Goal: Task Accomplishment & Management: Complete application form

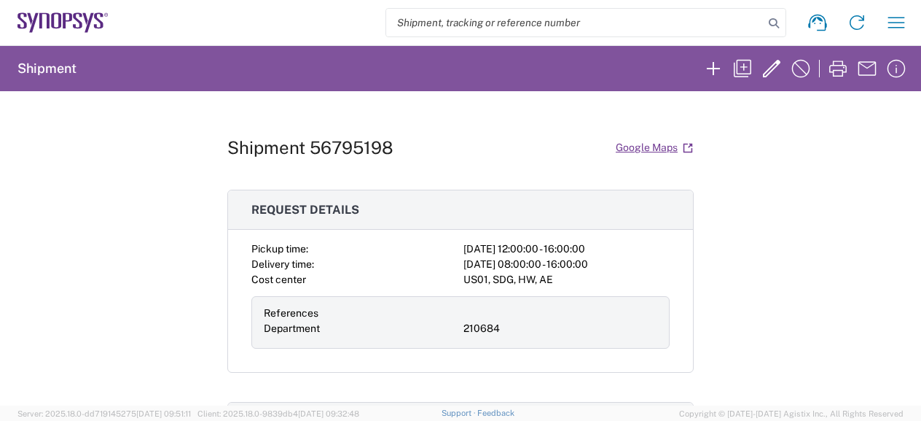
scroll to position [146, 0]
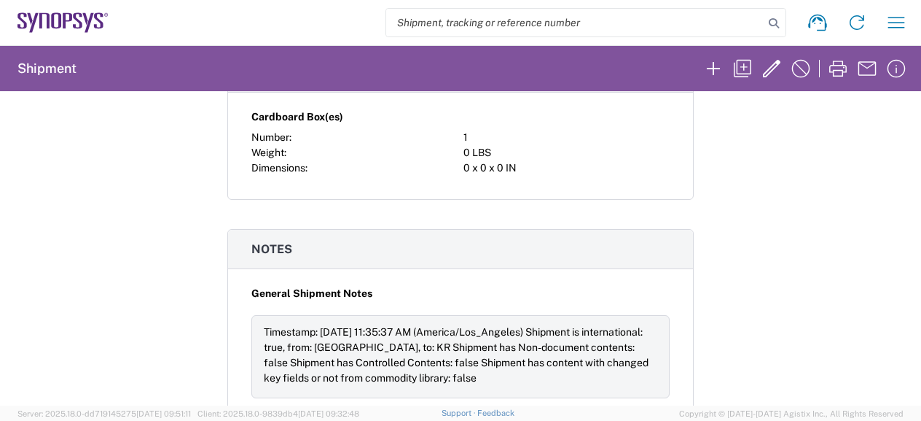
scroll to position [586, 0]
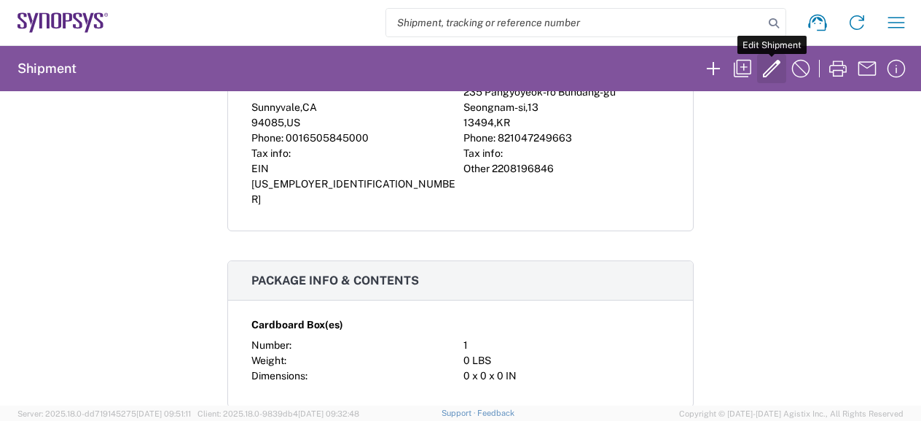
click at [765, 69] on icon "button" at bounding box center [771, 68] width 23 height 23
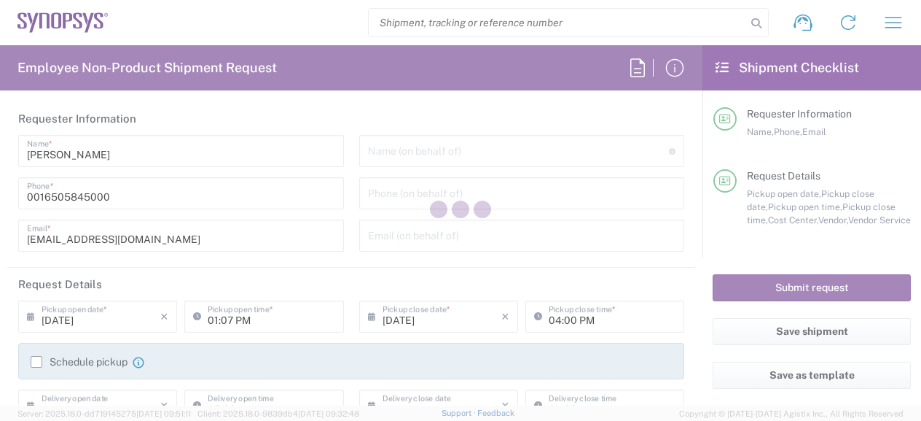
type input "Department"
type input "210684"
type textarea "Demo at Synopsys Office"
type input "Synopsys Headquarters USSV"
type input "675 Almanor Ave"
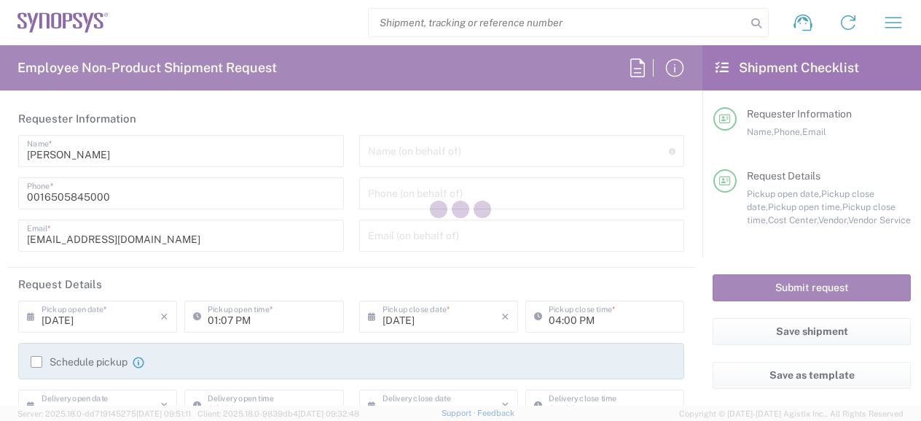
type input "Sunnyvale"
type input "94085"
type input "Shakir Ali"
type input "0016505845000"
type input "[EMAIL_ADDRESS][DOMAIN_NAME]"
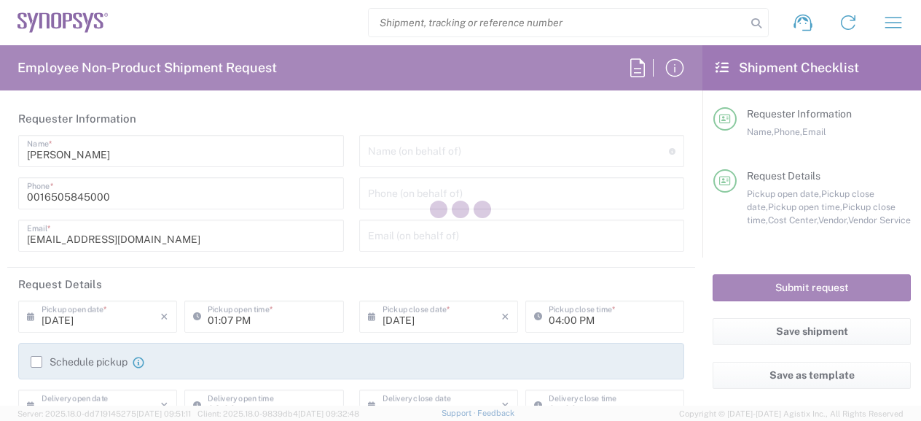
type input "[PERSON_NAME] Synopsys Korea"
type input "N-5F [GEOGRAPHIC_DATA]"
type input "235 Pangyoyeok-ro Bundang-gu"
type input "Seongnam-si"
type input "13494"
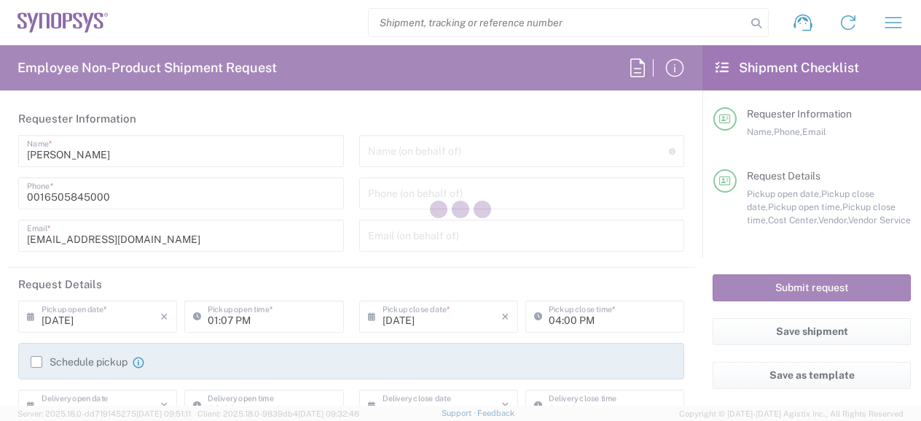
type input "[PERSON_NAME]"
type input "821047249663"
type input "[EMAIL_ADDRESS][DOMAIN_NAME]"
type input "Business (General)"
type input "[US_STATE]"
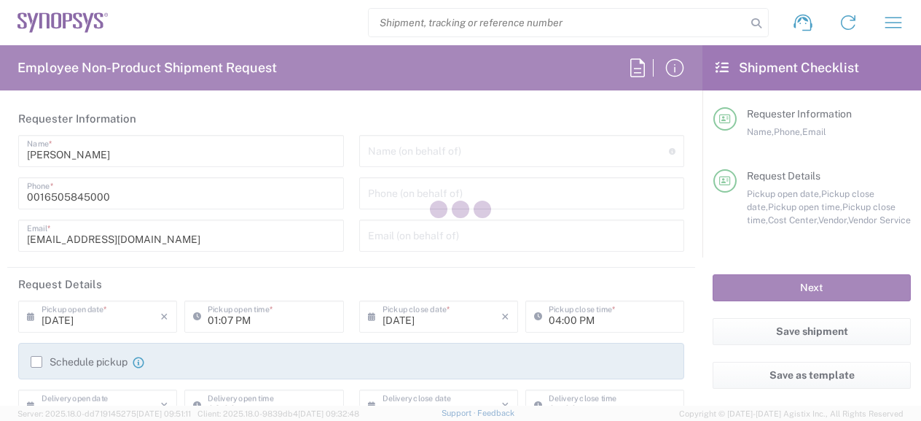
type input "Business (General)"
type input "[GEOGRAPHIC_DATA]"
type input "Delivered at Place"
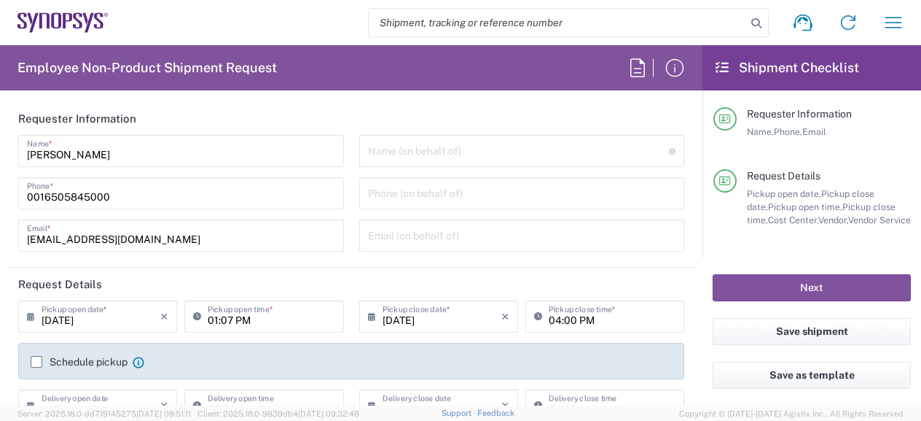
type input "[GEOGRAPHIC_DATA]"
type input "Gyeonggi-do"
type input "Cardboard Box(es)"
type input "US01, SDG, HW, AE 210684"
type input "FEDEX_PRIORITY"
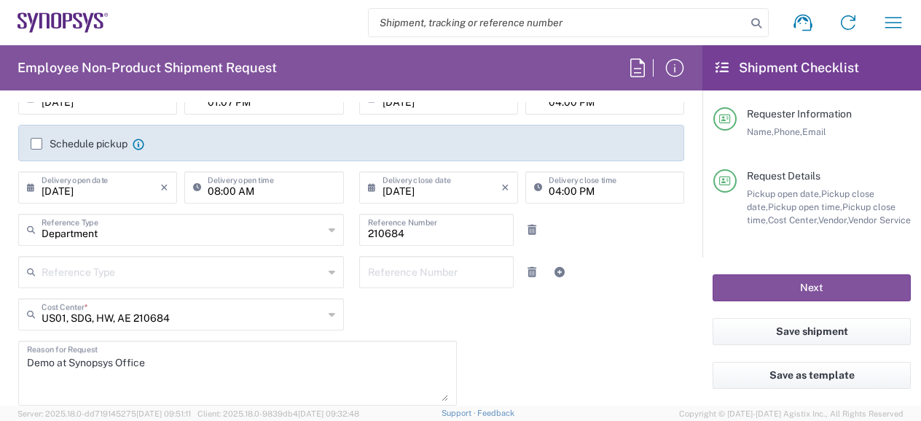
scroll to position [219, 0]
type input "Headquarters USSV"
type input "Seoul KR02"
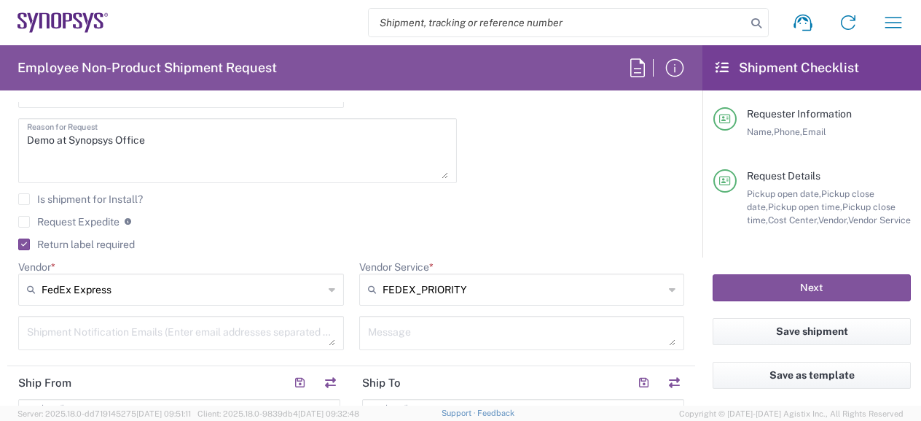
scroll to position [364, 0]
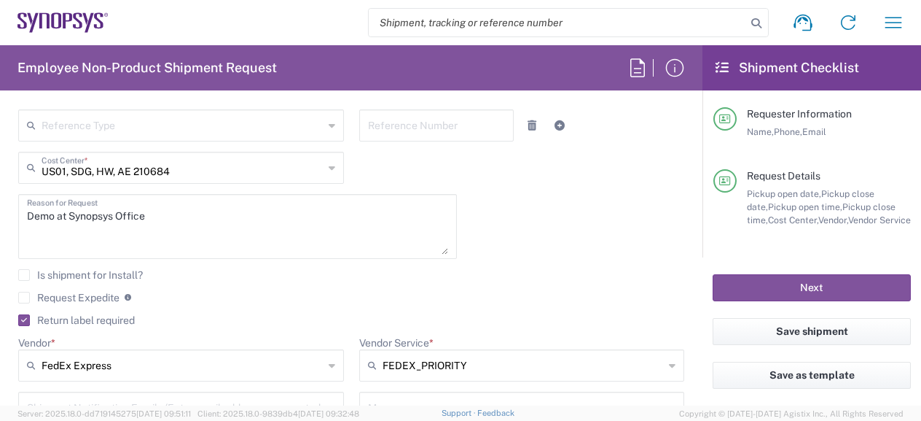
click at [184, 216] on textarea "Demo at Synopsys Office" at bounding box center [237, 226] width 421 height 56
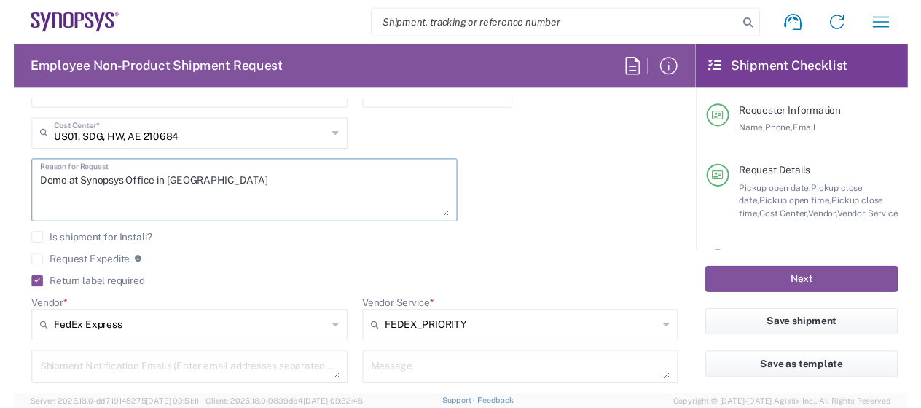
scroll to position [252, 0]
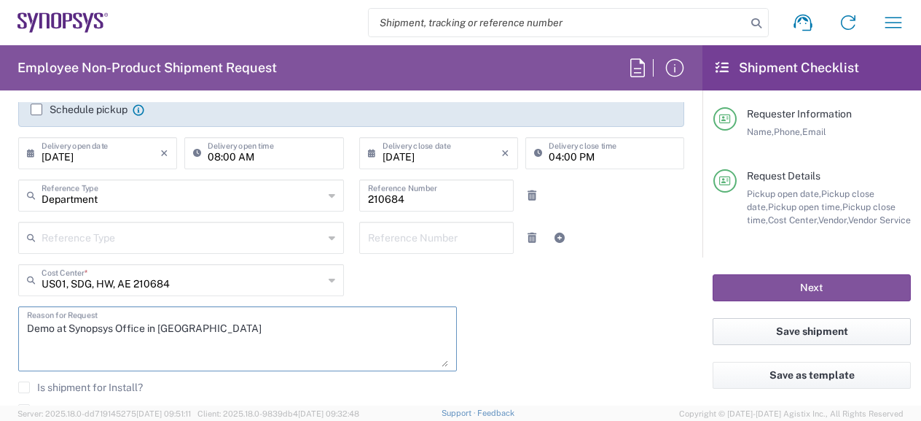
type textarea "Demo at Synopsys Office in [GEOGRAPHIC_DATA]"
click at [857, 332] on button "Save shipment" at bounding box center [812, 331] width 198 height 27
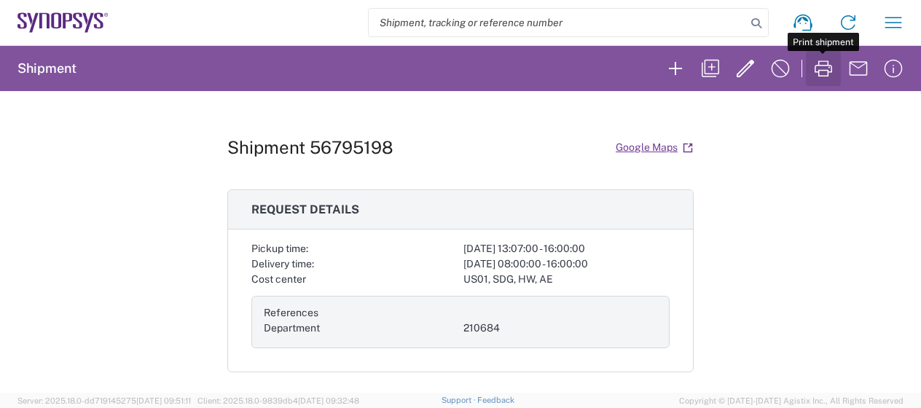
click at [827, 64] on icon "button" at bounding box center [823, 68] width 23 height 23
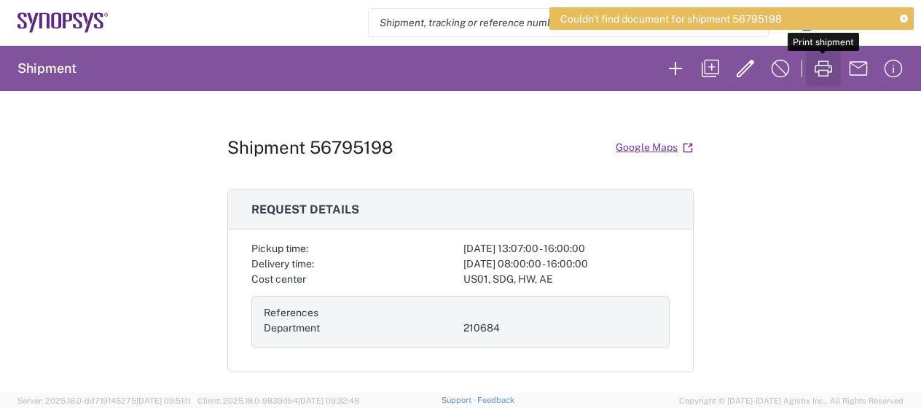
click at [826, 78] on icon "button" at bounding box center [823, 68] width 23 height 23
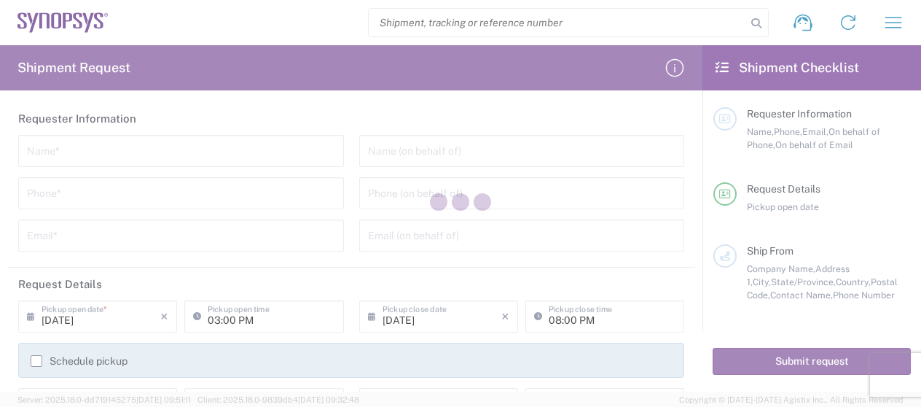
type input "[GEOGRAPHIC_DATA]"
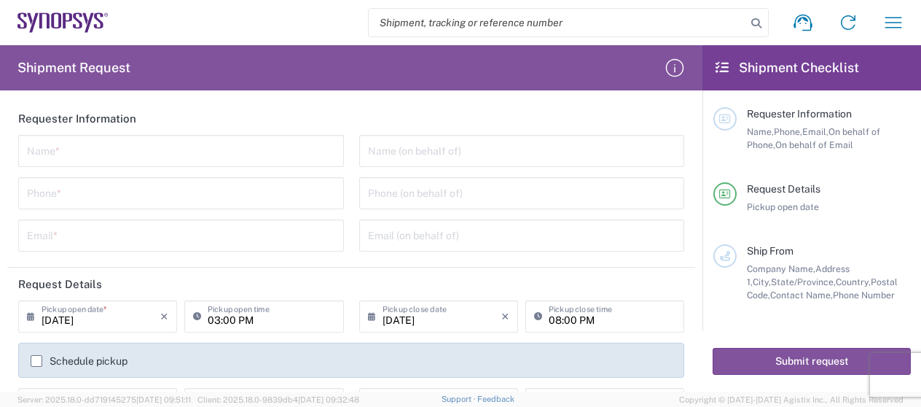
click at [803, 196] on div "Request Details Pickup open date" at bounding box center [824, 197] width 174 height 31
click at [784, 111] on span "Requester Information" at bounding box center [799, 114] width 105 height 12
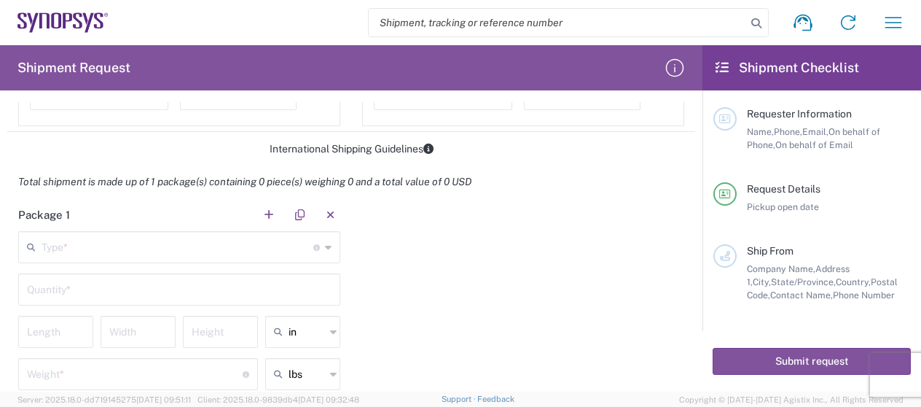
scroll to position [1583, 0]
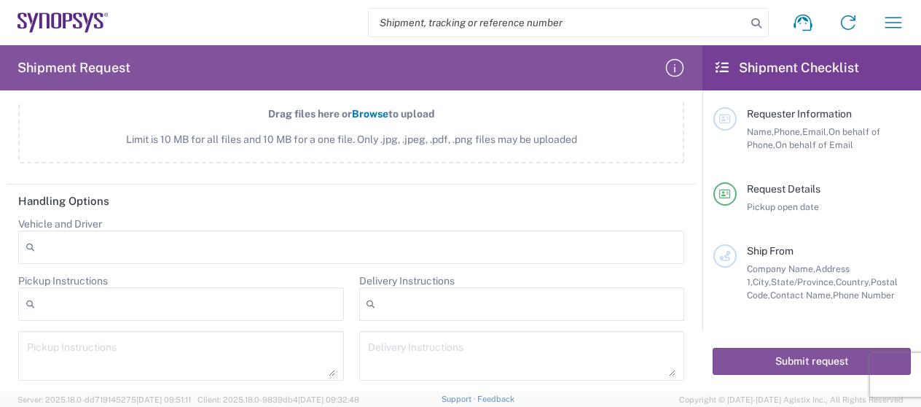
click at [469, 23] on input "search" at bounding box center [558, 23] width 378 height 28
type input "56795198"
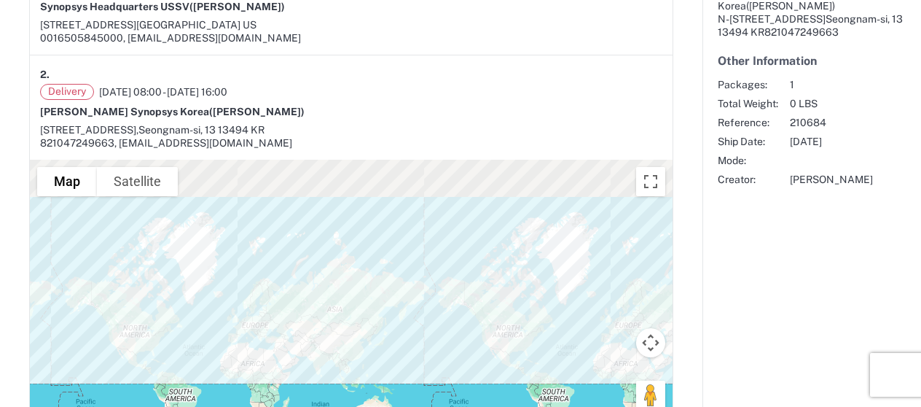
scroll to position [437, 0]
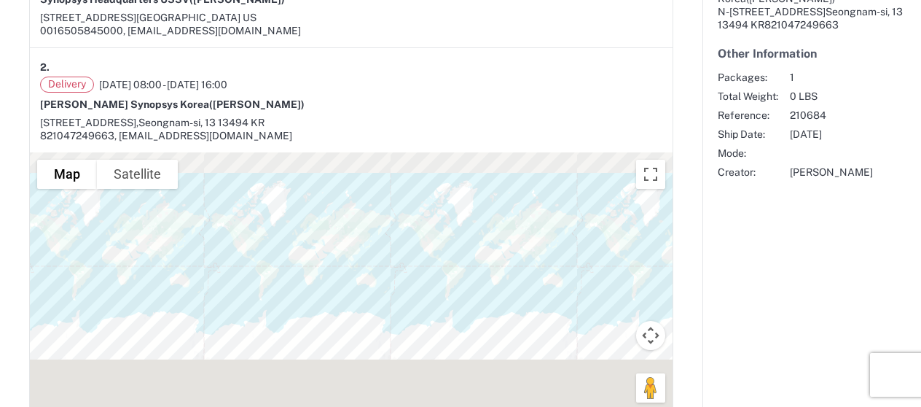
click at [463, 63] on div "2." at bounding box center [351, 67] width 622 height 18
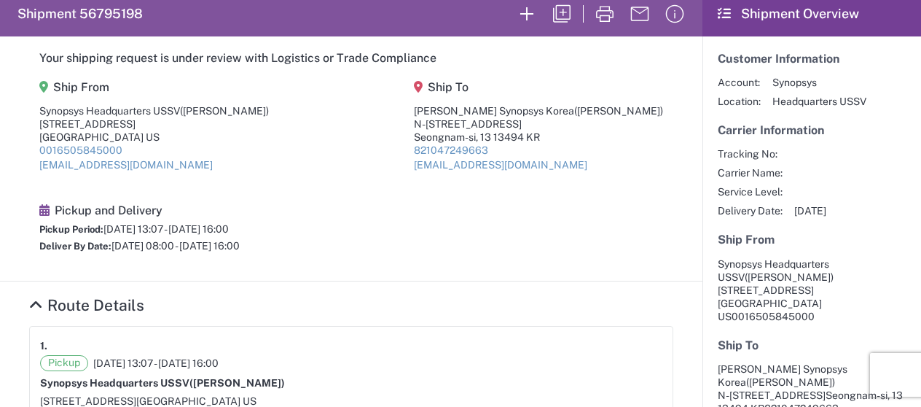
scroll to position [0, 0]
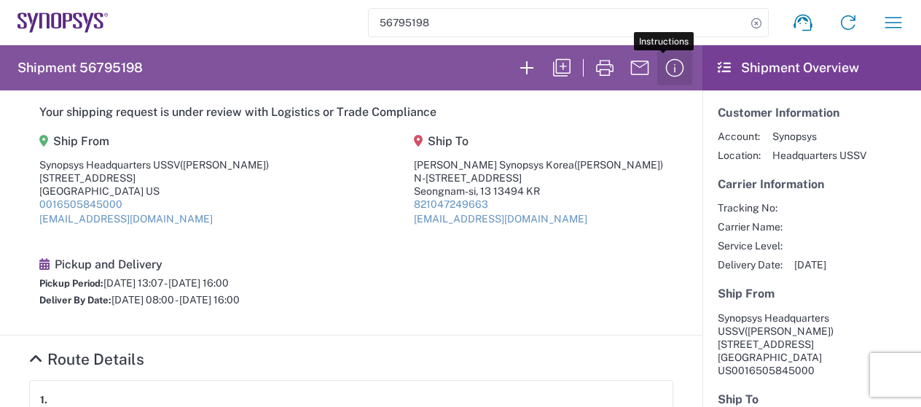
click at [668, 67] on icon "button" at bounding box center [674, 67] width 23 height 23
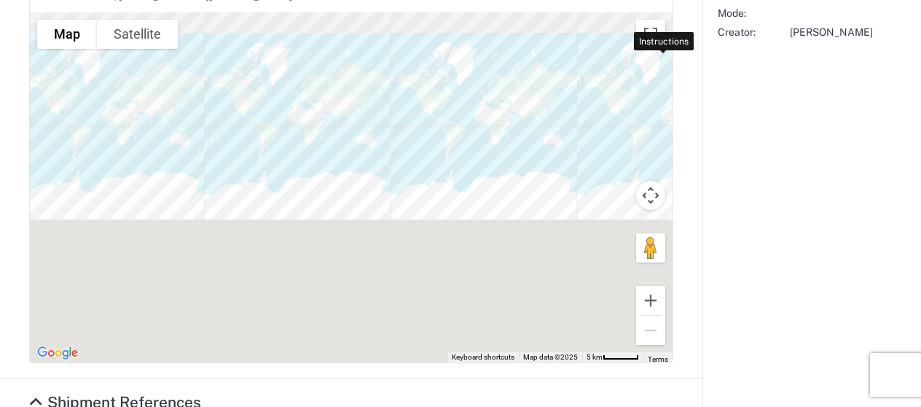
scroll to position [583, 0]
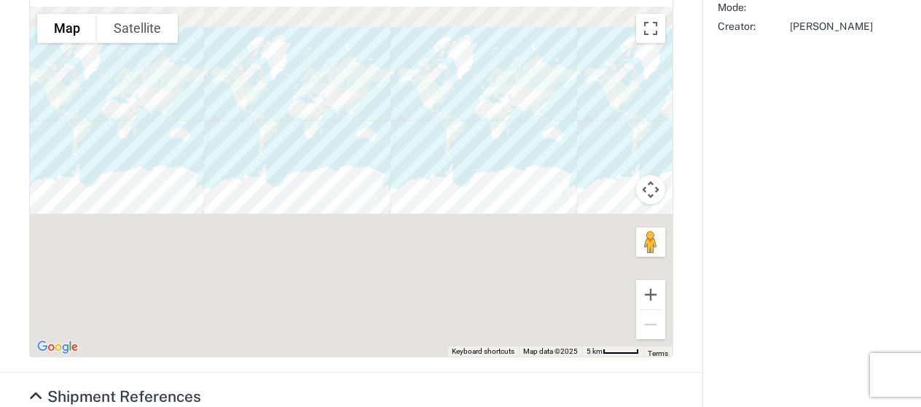
click at [778, 308] on agx-shipment-overview-widget "Customer Information Account: Synopsys Location: Headquarters USSV Carrier Info…" at bounding box center [812, 145] width 219 height 1276
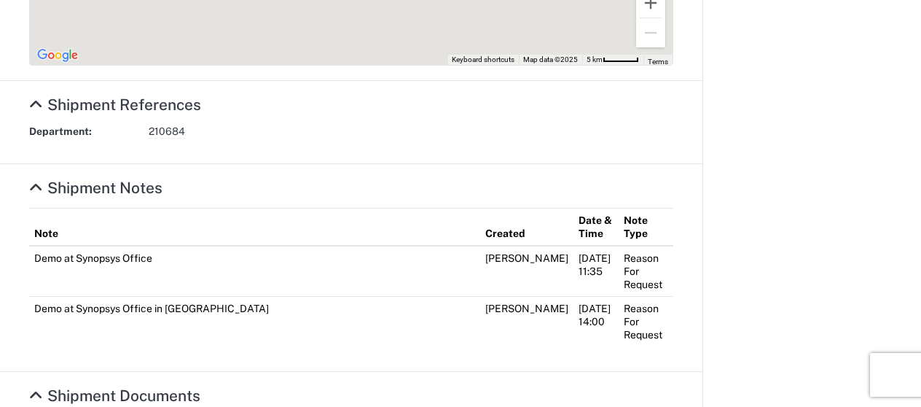
click at [619, 246] on td "Reason For Request" at bounding box center [646, 271] width 55 height 51
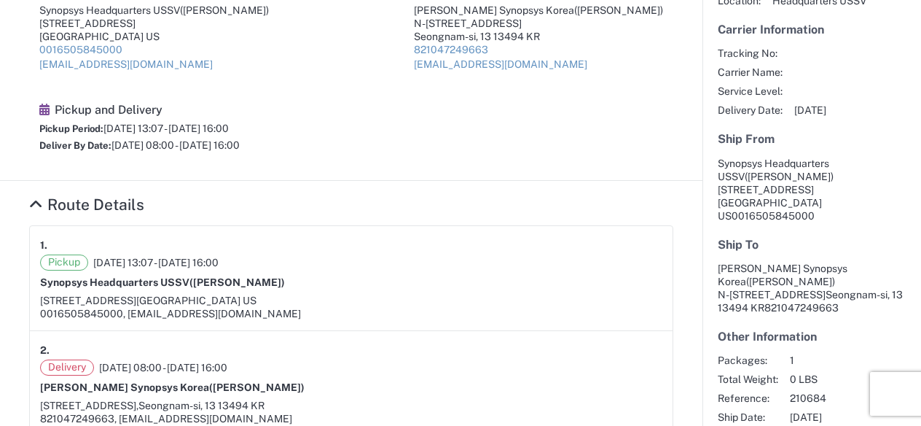
scroll to position [0, 0]
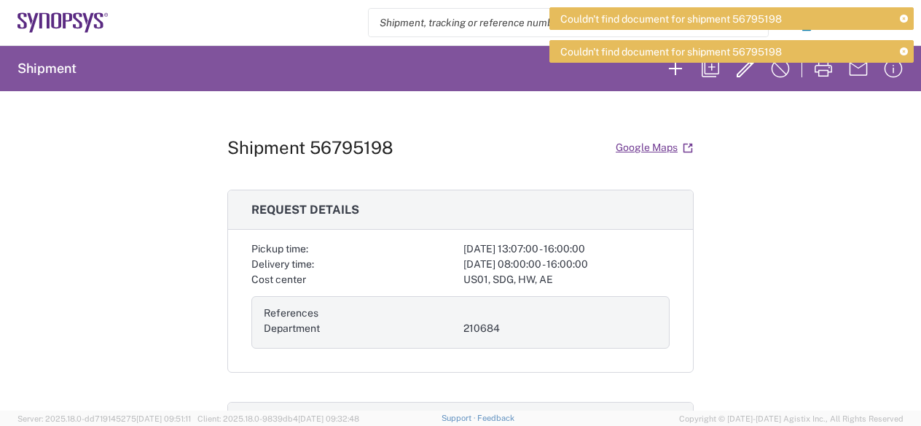
click at [900, 15] on icon at bounding box center [904, 19] width 8 height 8
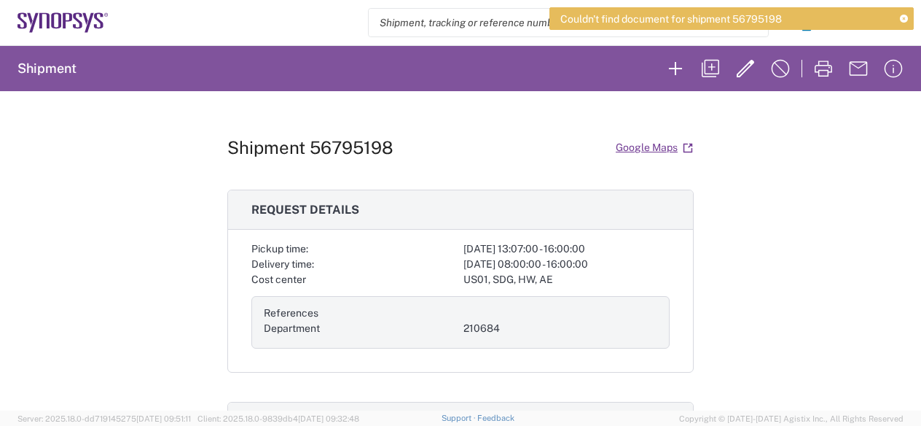
click at [908, 19] on icon at bounding box center [904, 19] width 8 height 8
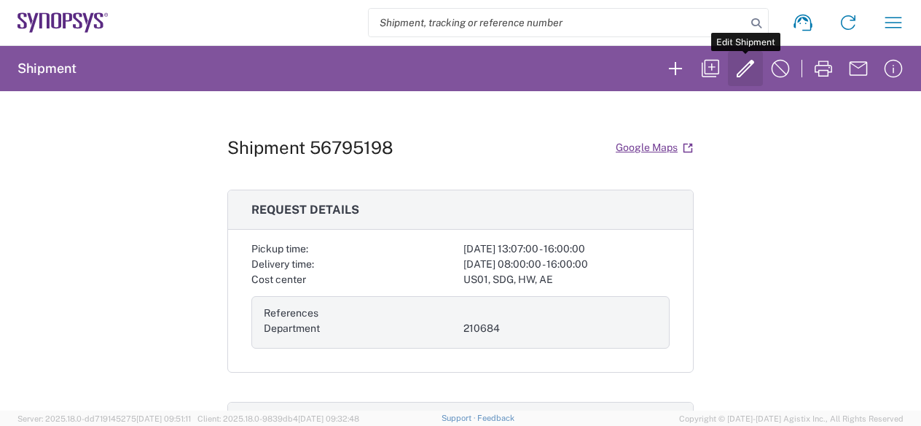
click at [744, 71] on icon "button" at bounding box center [745, 68] width 17 height 17
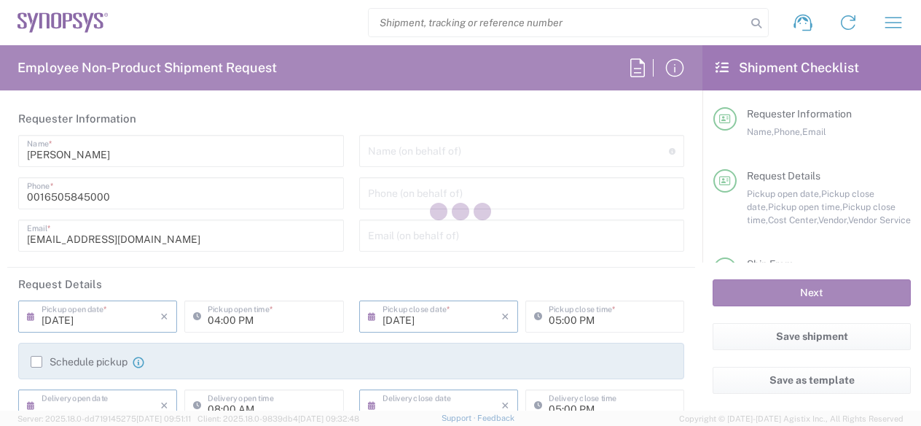
type input "01:07 PM"
type input "04:00 PM"
type input "[DATE]"
type input "04:00 PM"
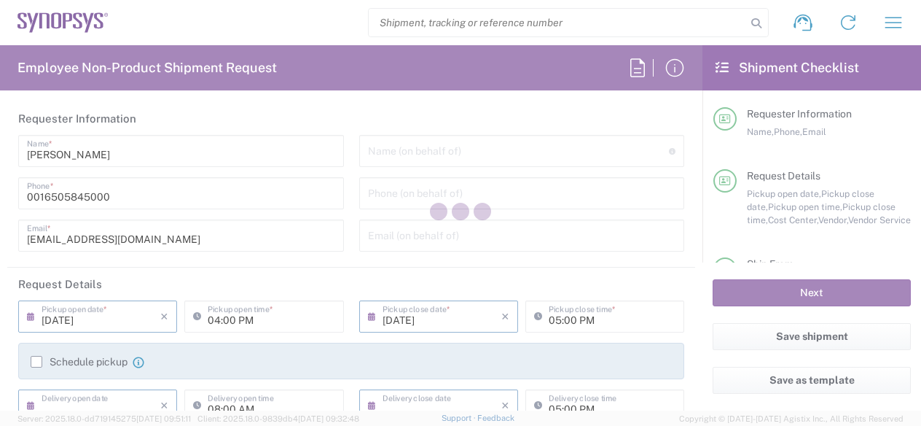
type input "Department"
type input "210684"
type textarea "Demo at Synopsys Office"
type input "Headquarters USSV"
type input "Synopsys Headquarters USSV"
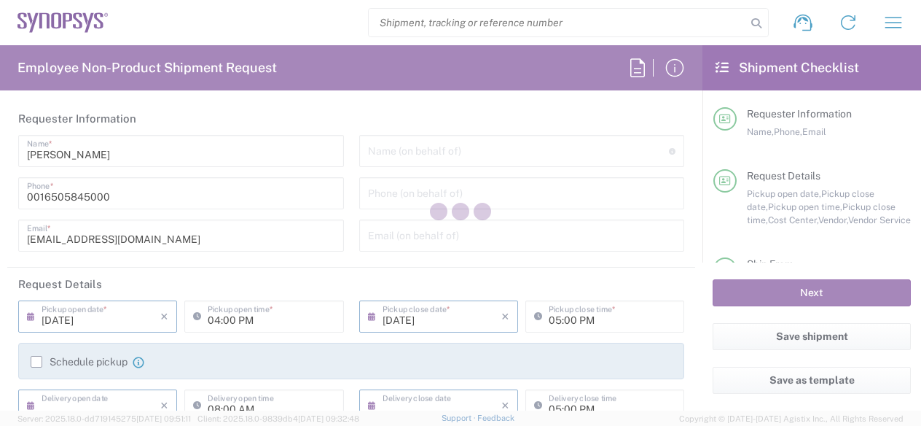
type input "[STREET_ADDRESS]"
type input "Sunnyvale"
type input "[US_STATE]"
type input "[GEOGRAPHIC_DATA]"
type input "94085"
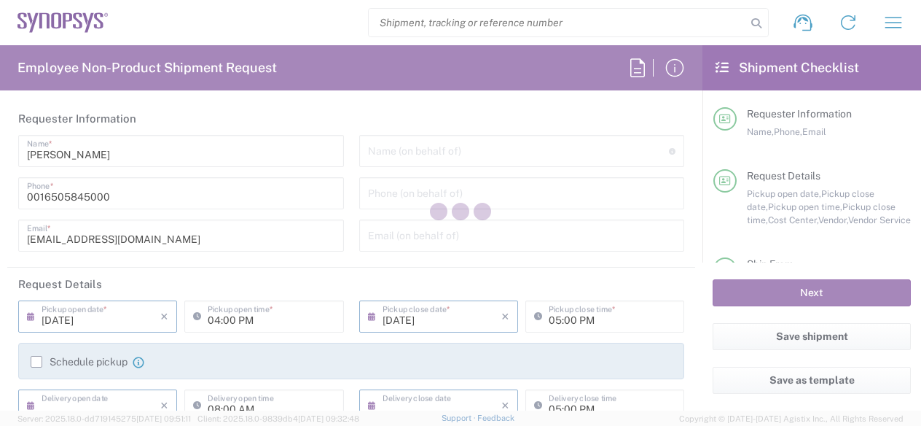
type input "[PERSON_NAME]"
type input "0016505845000"
type input "[EMAIL_ADDRESS][DOMAIN_NAME]"
type input "Business (General)"
type input "Seoul KR02"
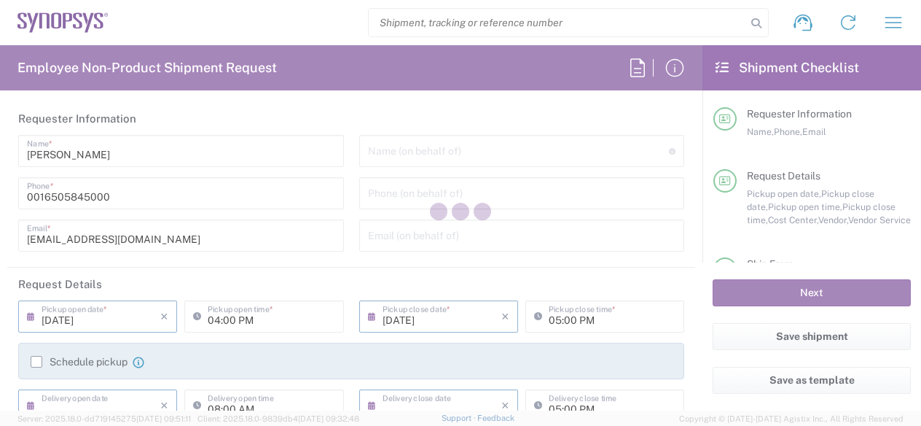
type input "[PERSON_NAME] Synopsys Korea"
type input "N-5F [GEOGRAPHIC_DATA]"
type input "235 Pangyoyeok-ro Bundang-gu"
type input "Seongnam-si"
type input "13494"
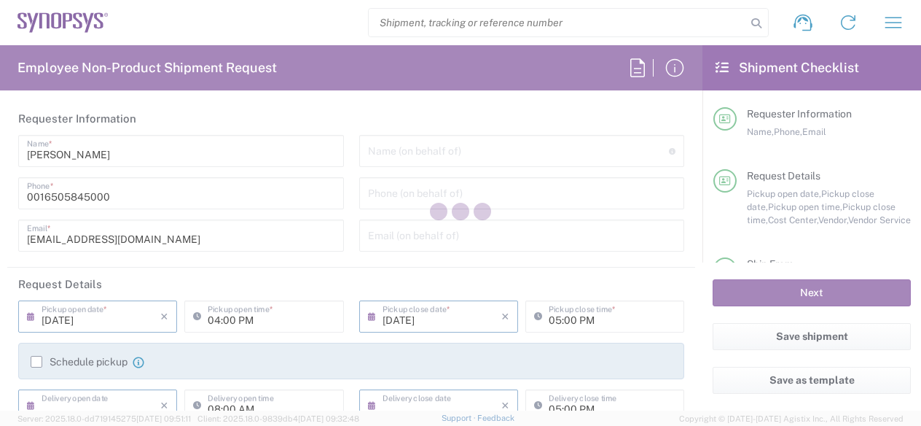
type input "[PERSON_NAME]"
type input "821047249663"
type input "[EMAIL_ADDRESS][DOMAIN_NAME]"
type input "Business (General)"
type input "Delivered at Place"
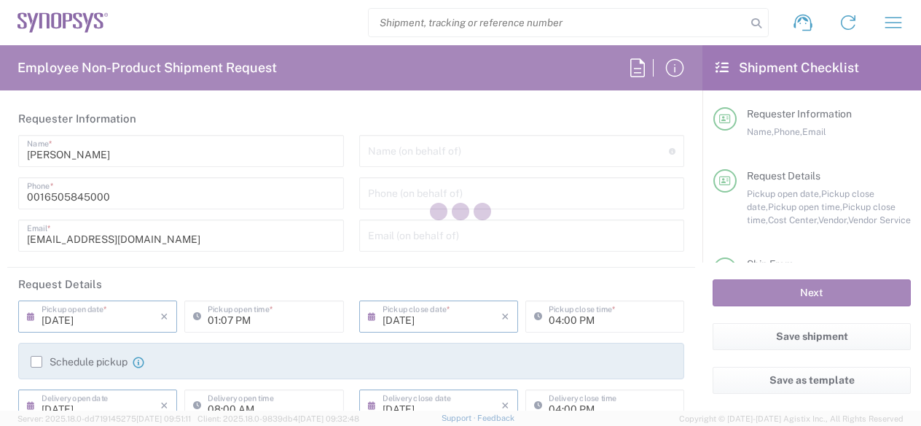
type input "US01, SDG, HW, AE 210684"
type input "Gyeonggi-do"
type input "[GEOGRAPHIC_DATA]"
type input "Cardboard Box(es)"
type input "FEDEX_PRIORITY"
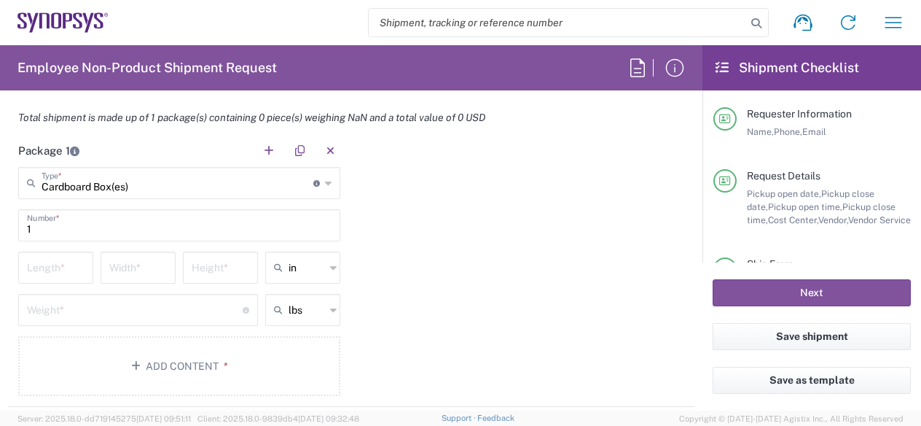
scroll to position [1385, 0]
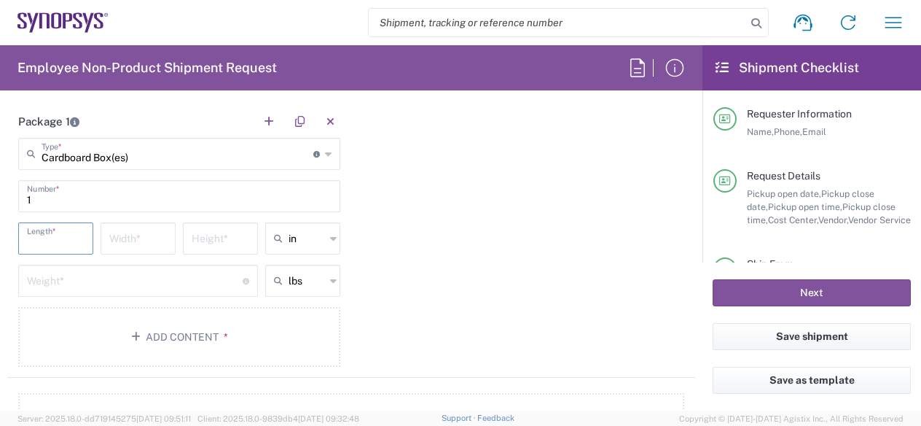
click at [37, 235] on input "number" at bounding box center [56, 238] width 58 height 26
click at [74, 234] on input "number" at bounding box center [56, 238] width 58 height 26
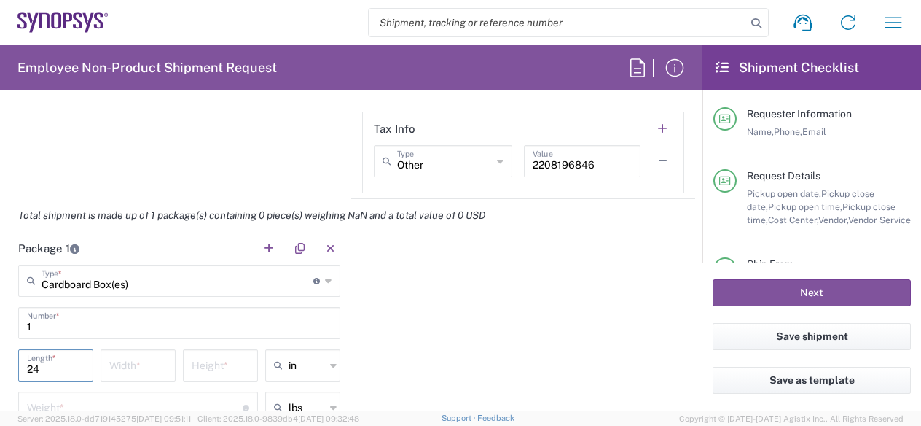
scroll to position [1458, 0]
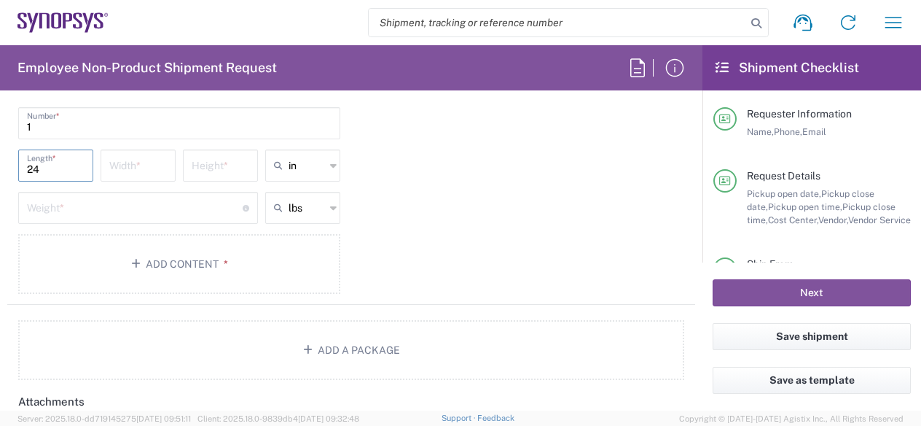
type input "24"
click at [152, 166] on input "number" at bounding box center [138, 165] width 58 height 26
type input "15"
click at [218, 155] on input "number" at bounding box center [221, 165] width 58 height 26
type input "10"
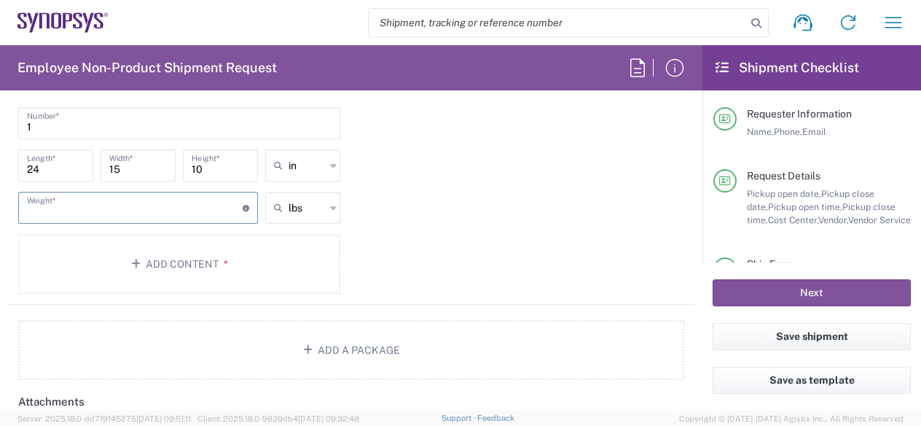
click at [144, 202] on input "number" at bounding box center [135, 207] width 216 height 26
type input "30"
click at [579, 238] on div "Package 1 Cardboard Box(es) Type * Material used to package goods Cardboard Box…" at bounding box center [351, 168] width 688 height 273
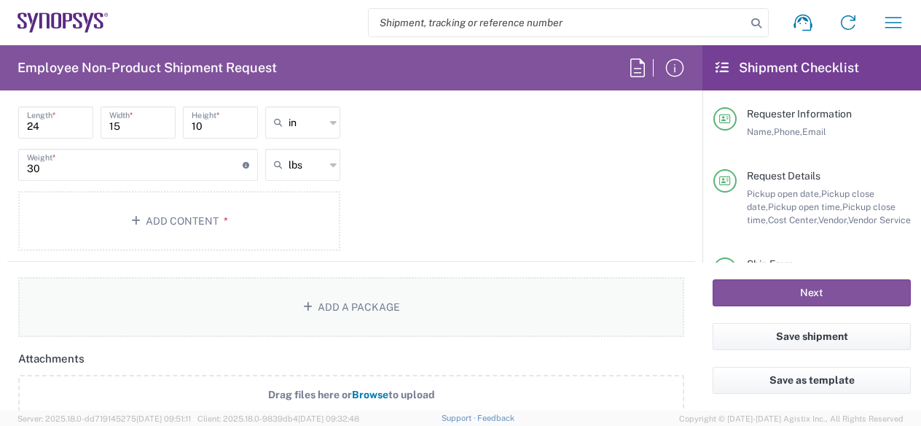
scroll to position [1531, 0]
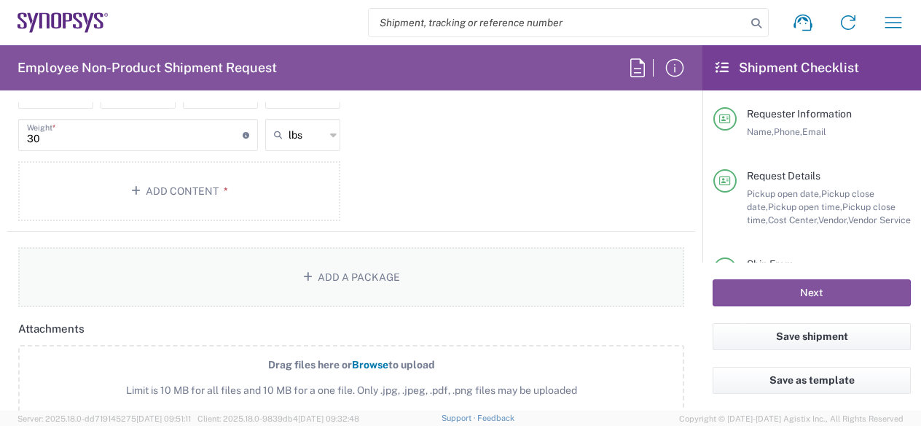
click at [331, 269] on button "Add a Package" at bounding box center [351, 277] width 666 height 60
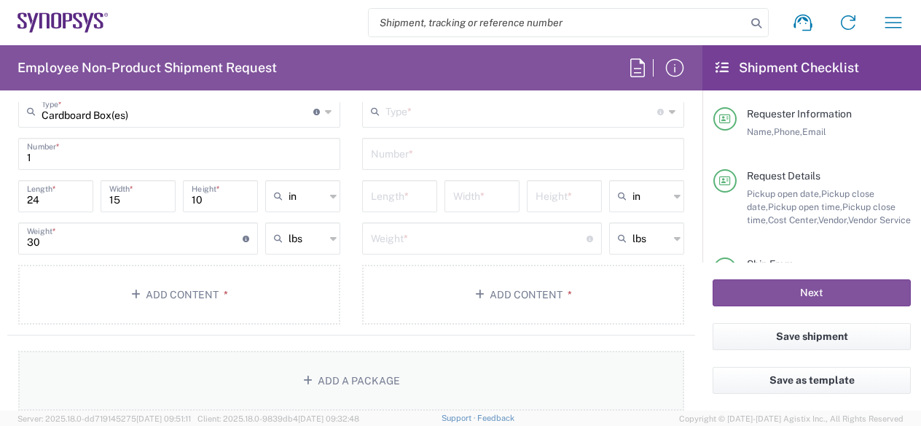
scroll to position [1312, 0]
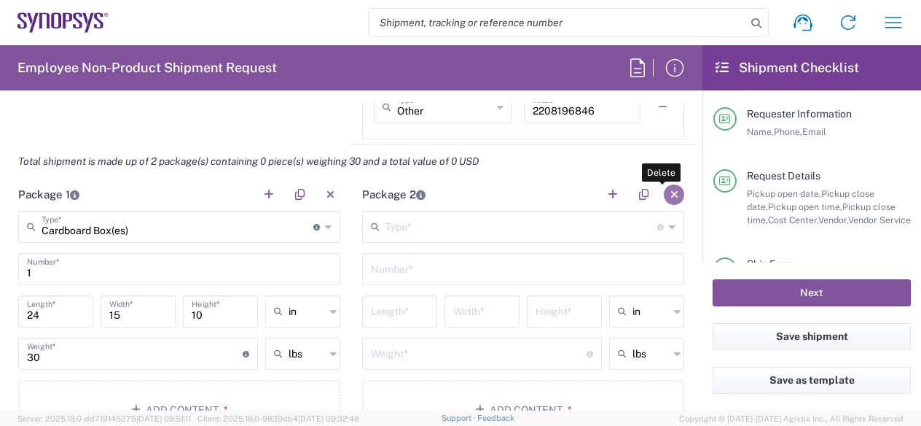
click at [664, 188] on button "button" at bounding box center [674, 194] width 20 height 20
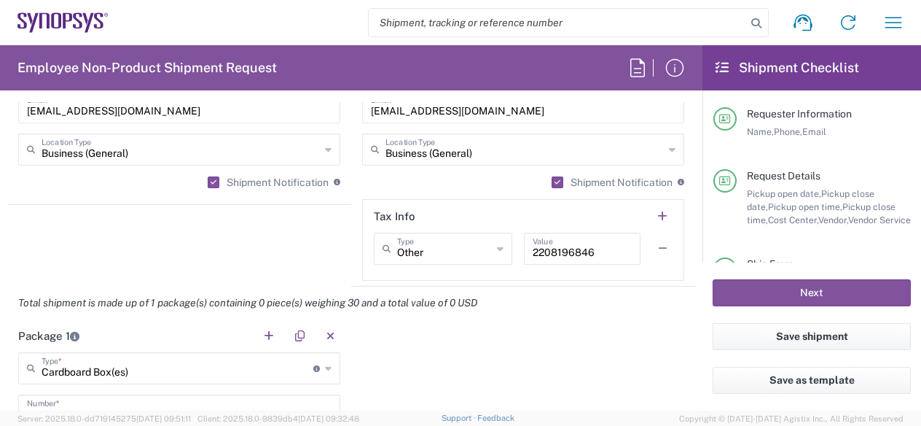
scroll to position [1166, 0]
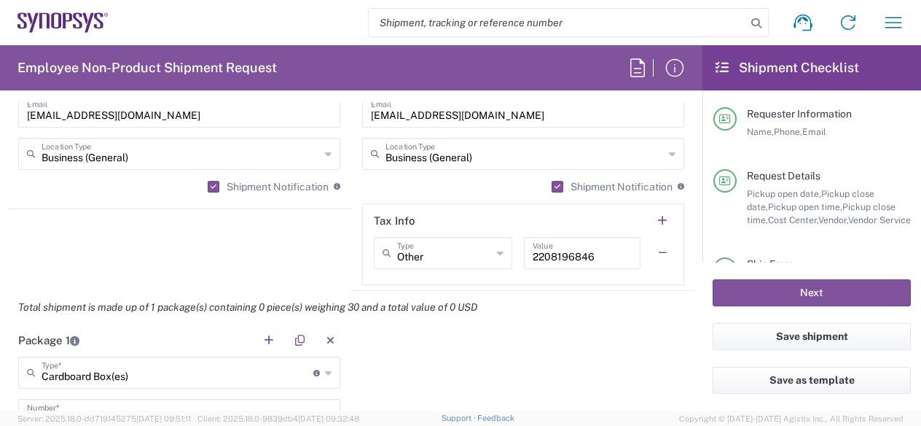
click at [486, 256] on div "Other Type" at bounding box center [443, 253] width 138 height 32
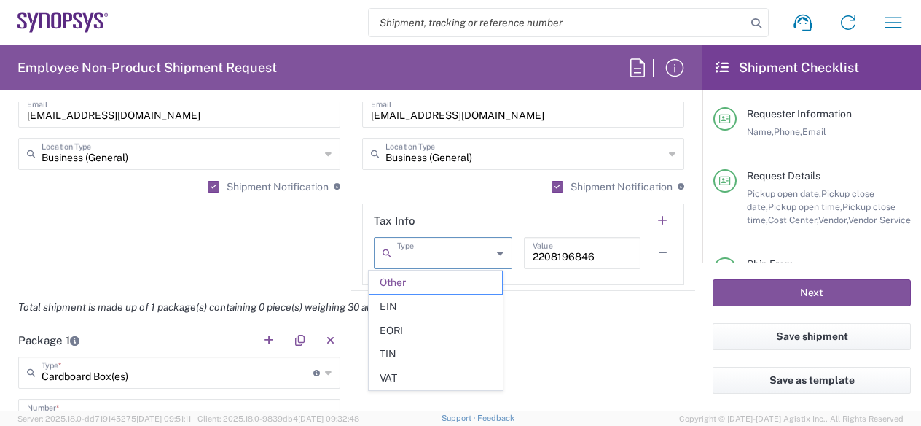
type input "Other"
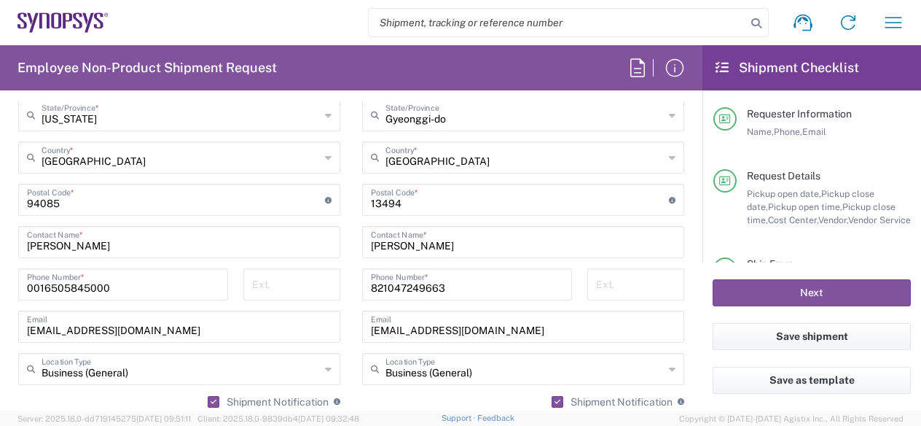
scroll to position [948, 0]
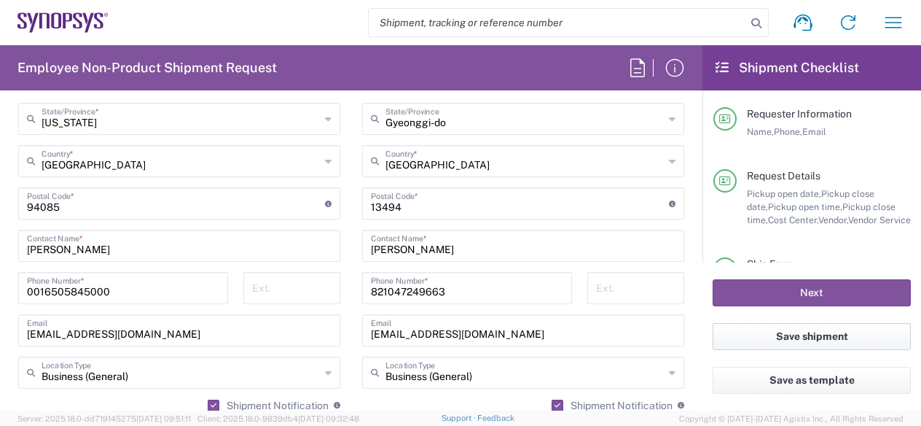
click at [831, 336] on button "Save shipment" at bounding box center [812, 336] width 198 height 27
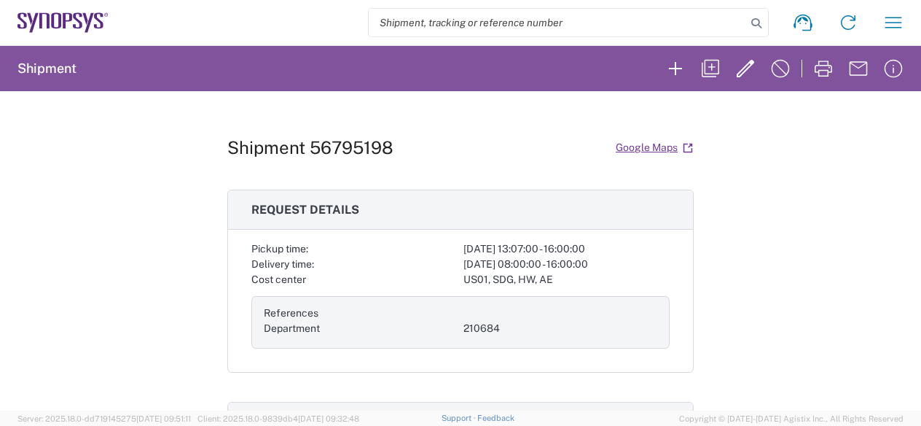
click at [685, 112] on div "Shipment 56795198 Google Maps Request details Pickup time: [DATE] 13:07:00 - 16…" at bounding box center [460, 250] width 466 height 319
click at [751, 72] on icon "button" at bounding box center [745, 68] width 23 height 23
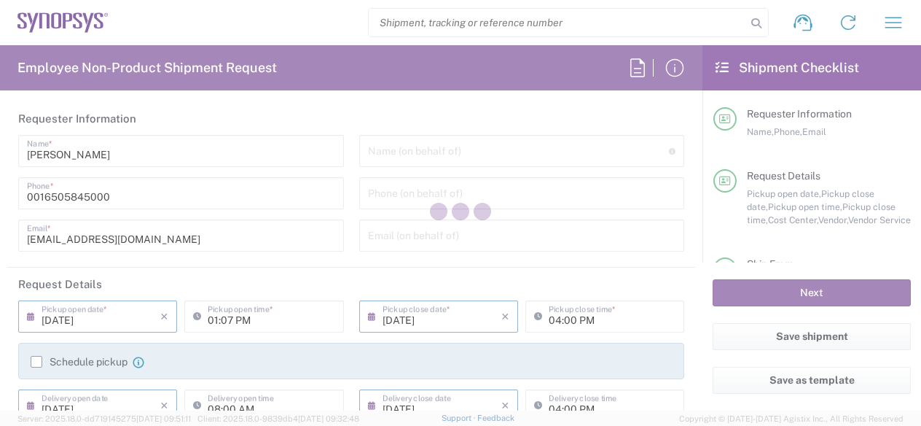
type input "US01, SDG, HW, AE 210684"
type input "FEDEX_PRIORITY"
type input "Gyeonggi-do"
type input "Cardboard Box(es)"
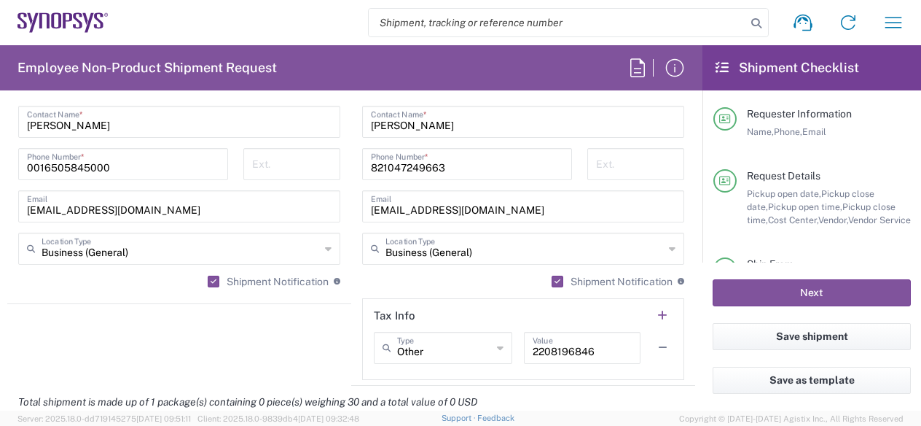
scroll to position [1312, 0]
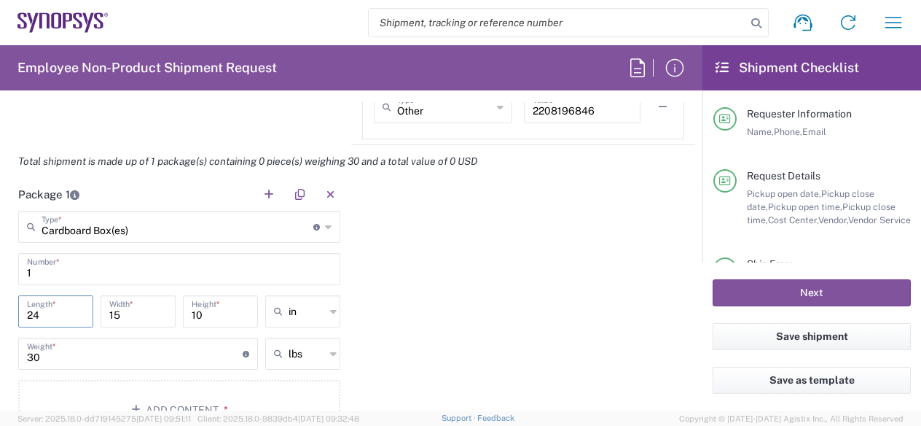
click at [48, 313] on input "24" at bounding box center [56, 310] width 58 height 26
type input "2"
type input "13"
click at [122, 311] on input "15" at bounding box center [138, 310] width 58 height 26
type input "1"
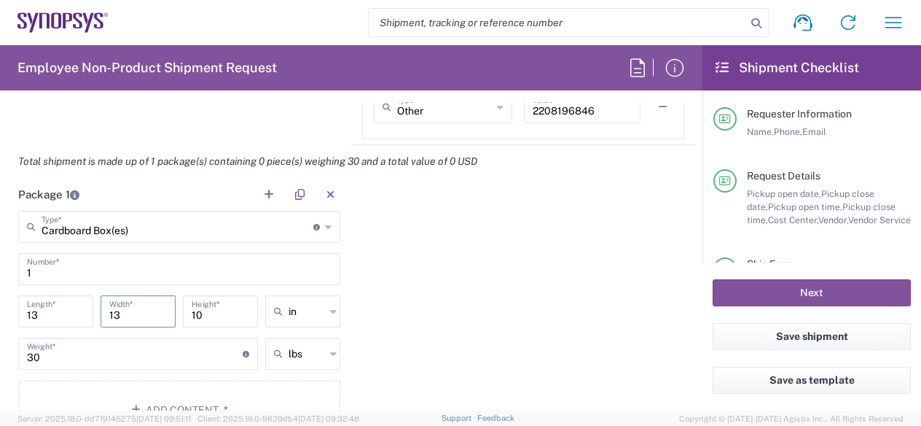
type input "13"
click at [204, 310] on input "10" at bounding box center [221, 310] width 58 height 26
type input "1"
type input "10.5"
click at [442, 277] on div "Package 1 Cardboard Box(es) Type * Material used to package goods Cardboard Box…" at bounding box center [351, 314] width 688 height 273
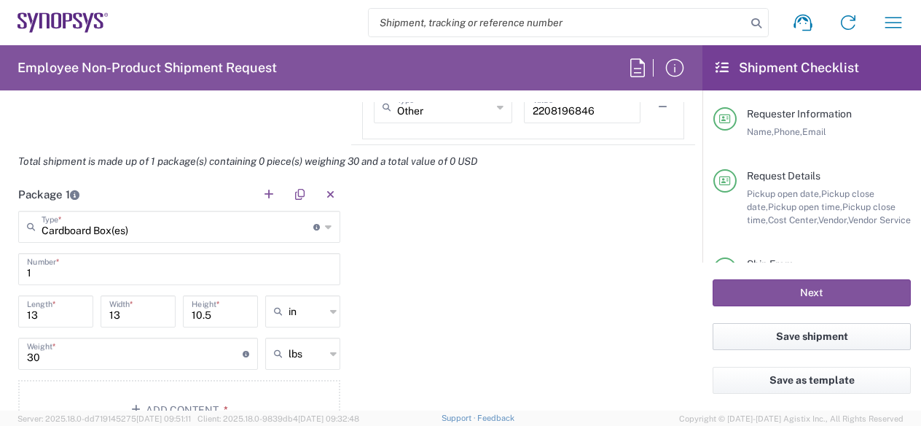
click at [841, 333] on button "Save shipment" at bounding box center [812, 336] width 198 height 27
